Goal: Task Accomplishment & Management: Manage account settings

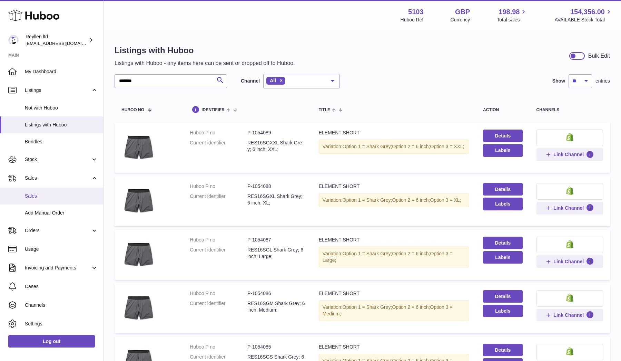
click at [35, 195] on span "Sales" at bounding box center [61, 196] width 73 height 7
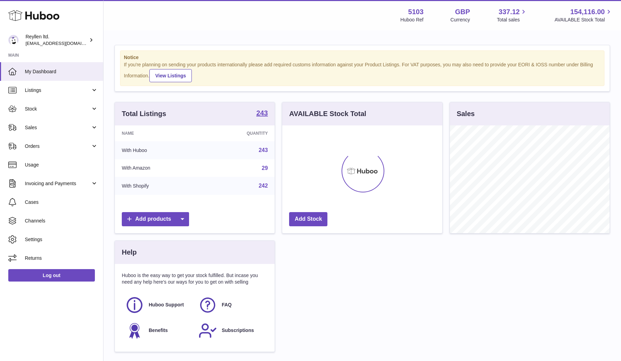
scroll to position [108, 160]
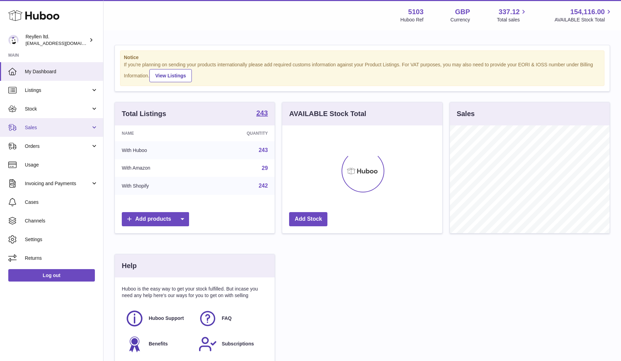
click at [35, 128] on span "Sales" at bounding box center [58, 127] width 66 height 7
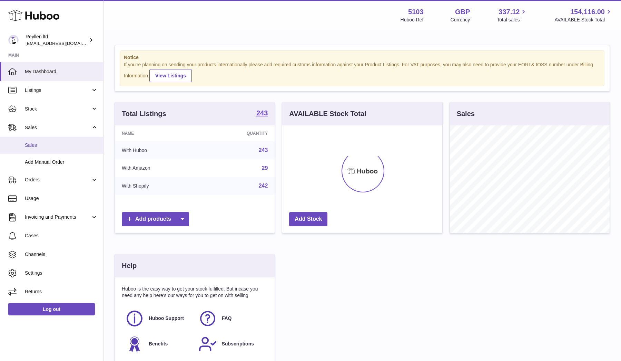
click at [35, 142] on span "Sales" at bounding box center [61, 145] width 73 height 7
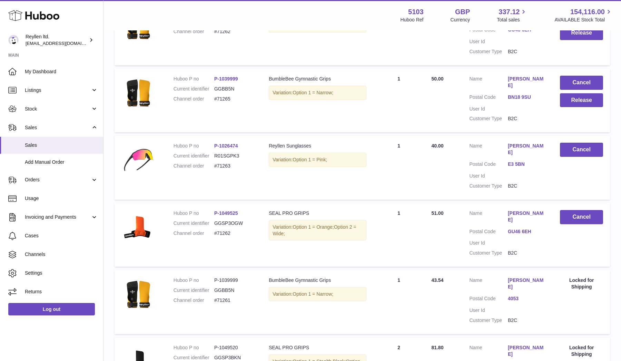
scroll to position [179, 0]
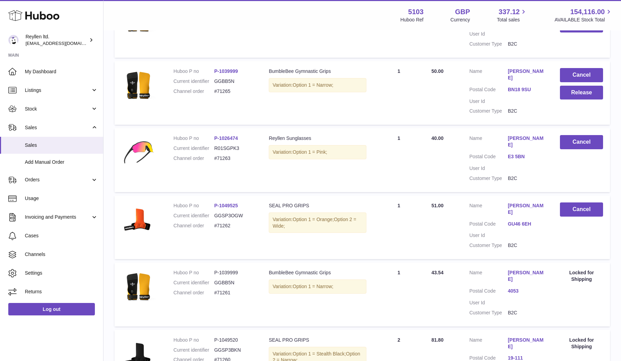
click at [580, 336] on div "Locked for Shipping" at bounding box center [581, 342] width 43 height 13
click at [587, 269] on div "Locked for Shipping" at bounding box center [581, 275] width 43 height 13
click at [579, 202] on button "Cancel" at bounding box center [581, 209] width 43 height 14
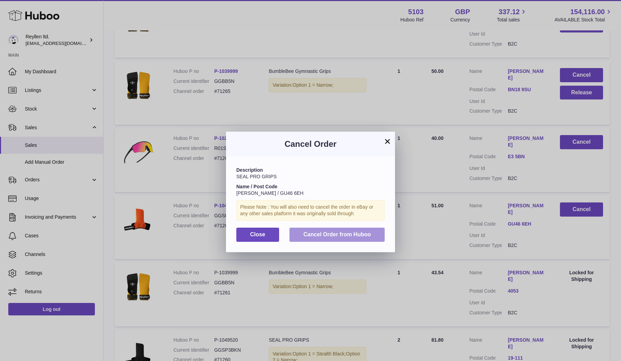
click at [311, 229] on button "Cancel Order from Huboo" at bounding box center [337, 234] width 95 height 14
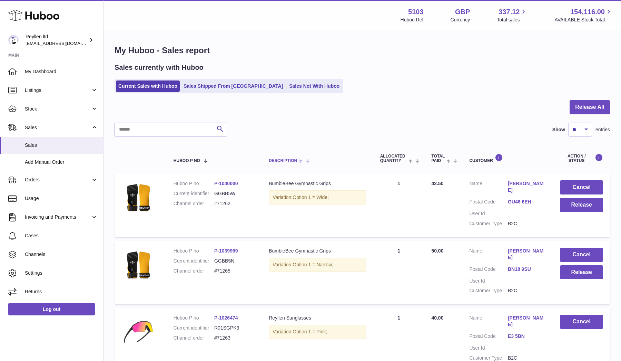
scroll to position [0, 0]
click at [287, 87] on link "Sales Not With Huboo" at bounding box center [314, 85] width 55 height 11
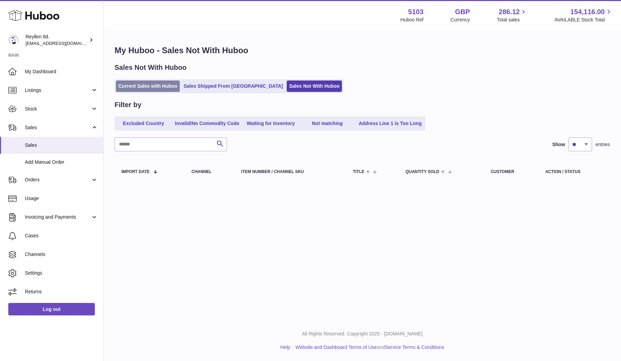
click at [154, 90] on link "Current Sales with Huboo" at bounding box center [148, 85] width 64 height 11
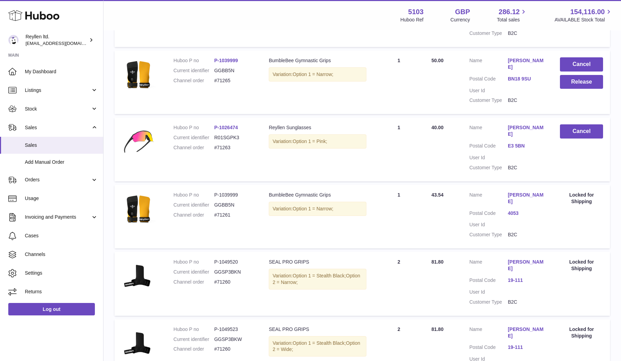
scroll to position [125, 0]
